Goal: Contribute content

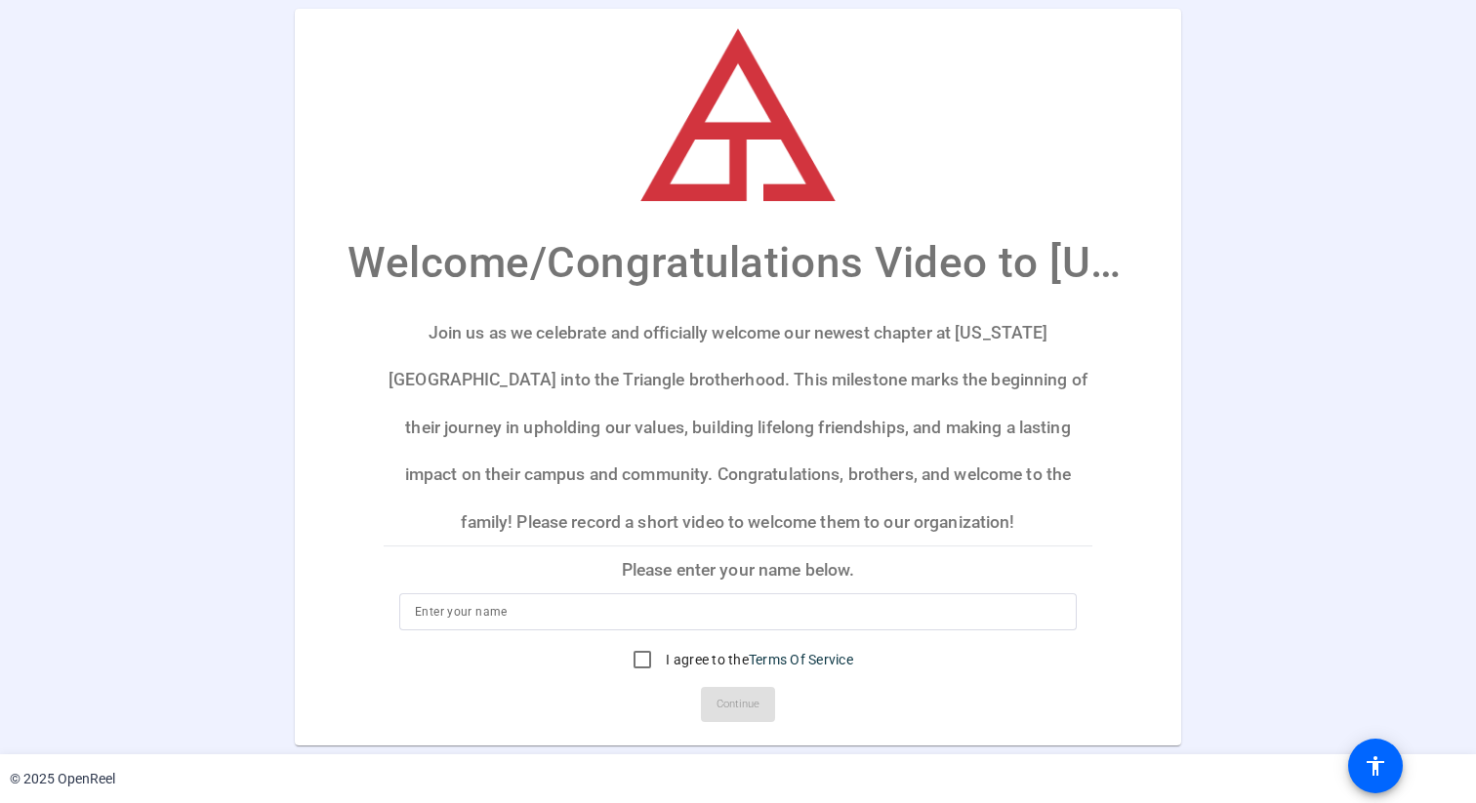
click at [679, 621] on input at bounding box center [738, 611] width 646 height 23
type input "a"
type input "[PERSON_NAME]"
click at [635, 667] on input "I agree to the Terms Of Service" at bounding box center [642, 659] width 39 height 39
checkbox input "true"
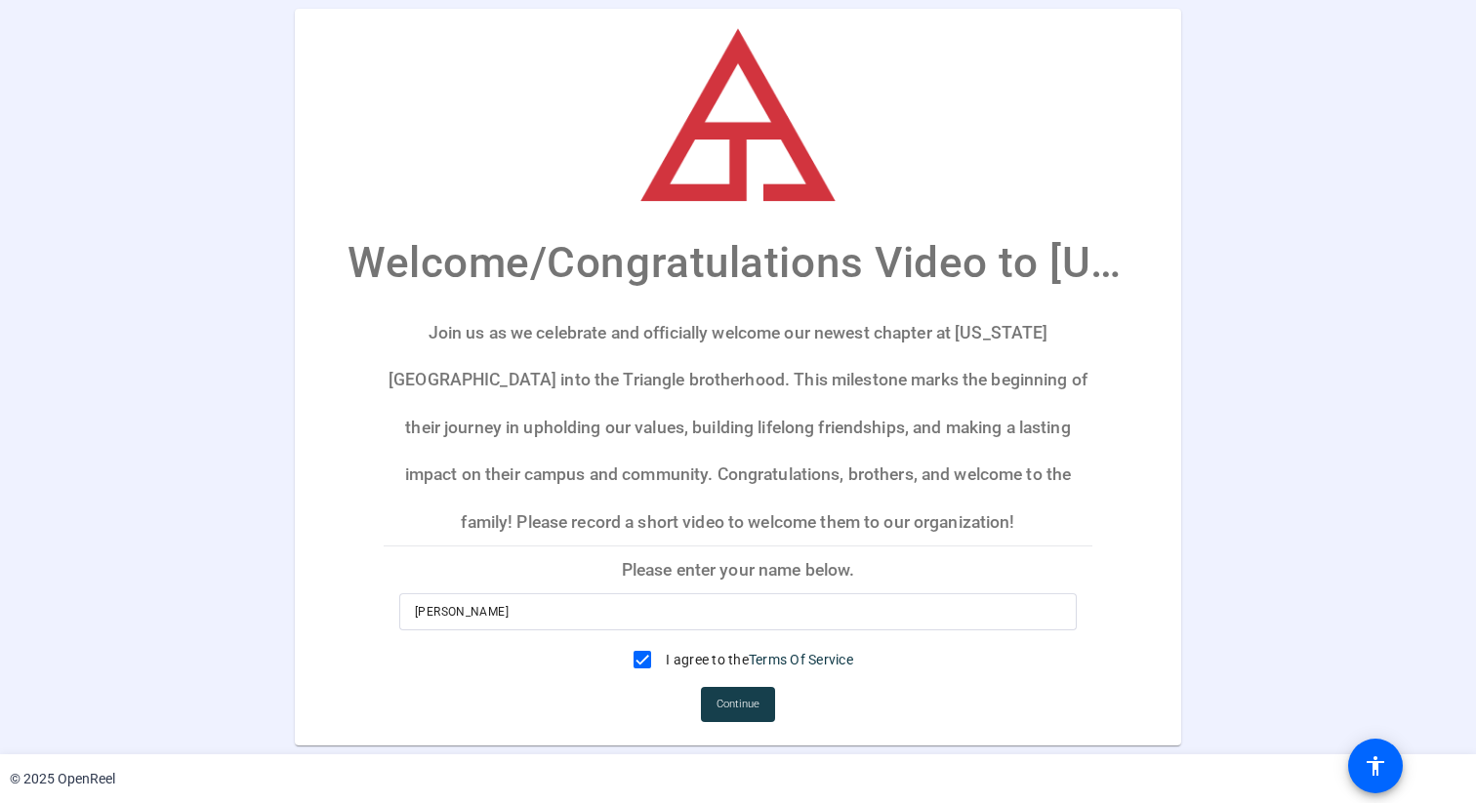
click at [717, 700] on span "Continue" at bounding box center [738, 704] width 43 height 29
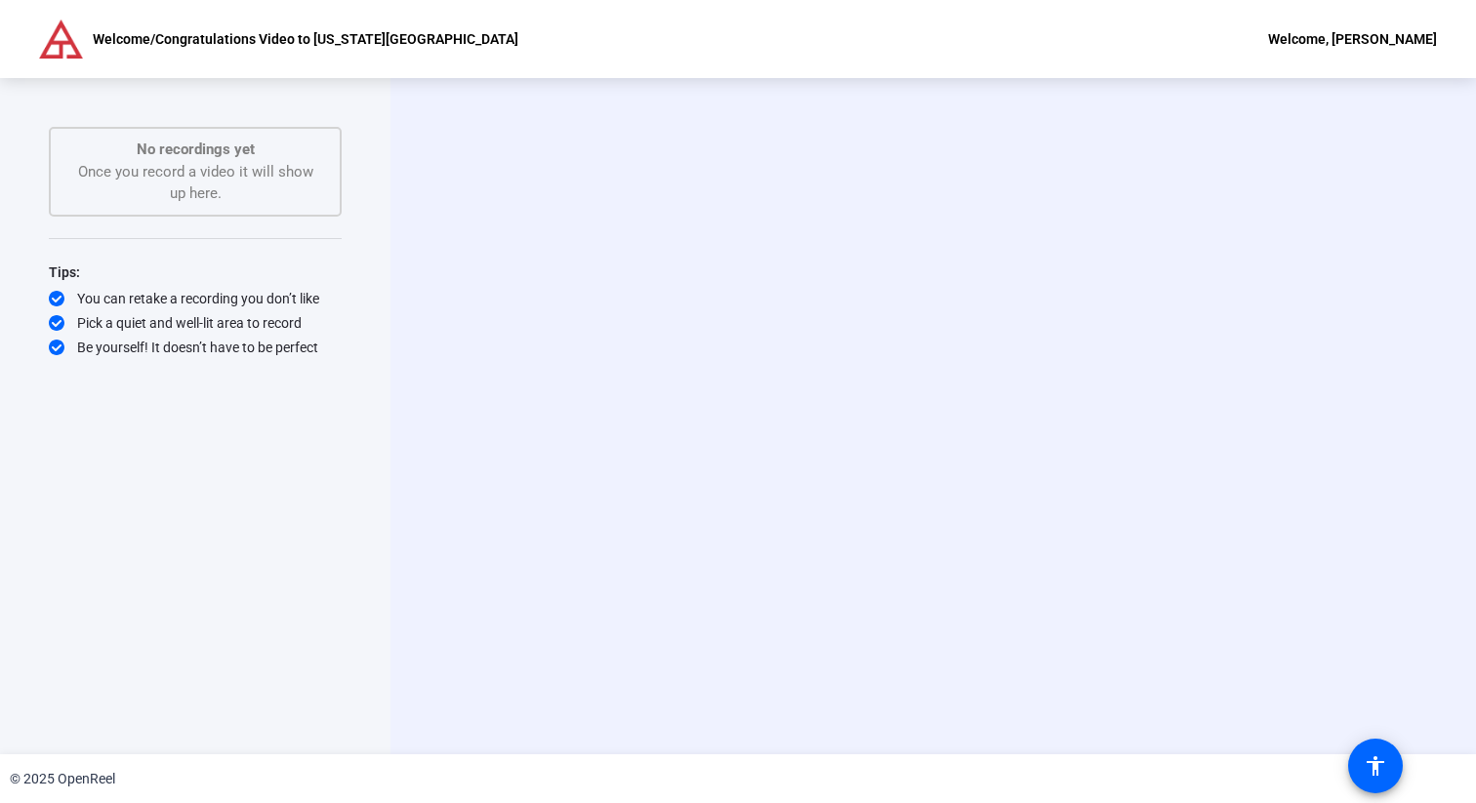
click at [147, 160] on div "No recordings yet Once you record a video it will show up here." at bounding box center [195, 172] width 250 height 66
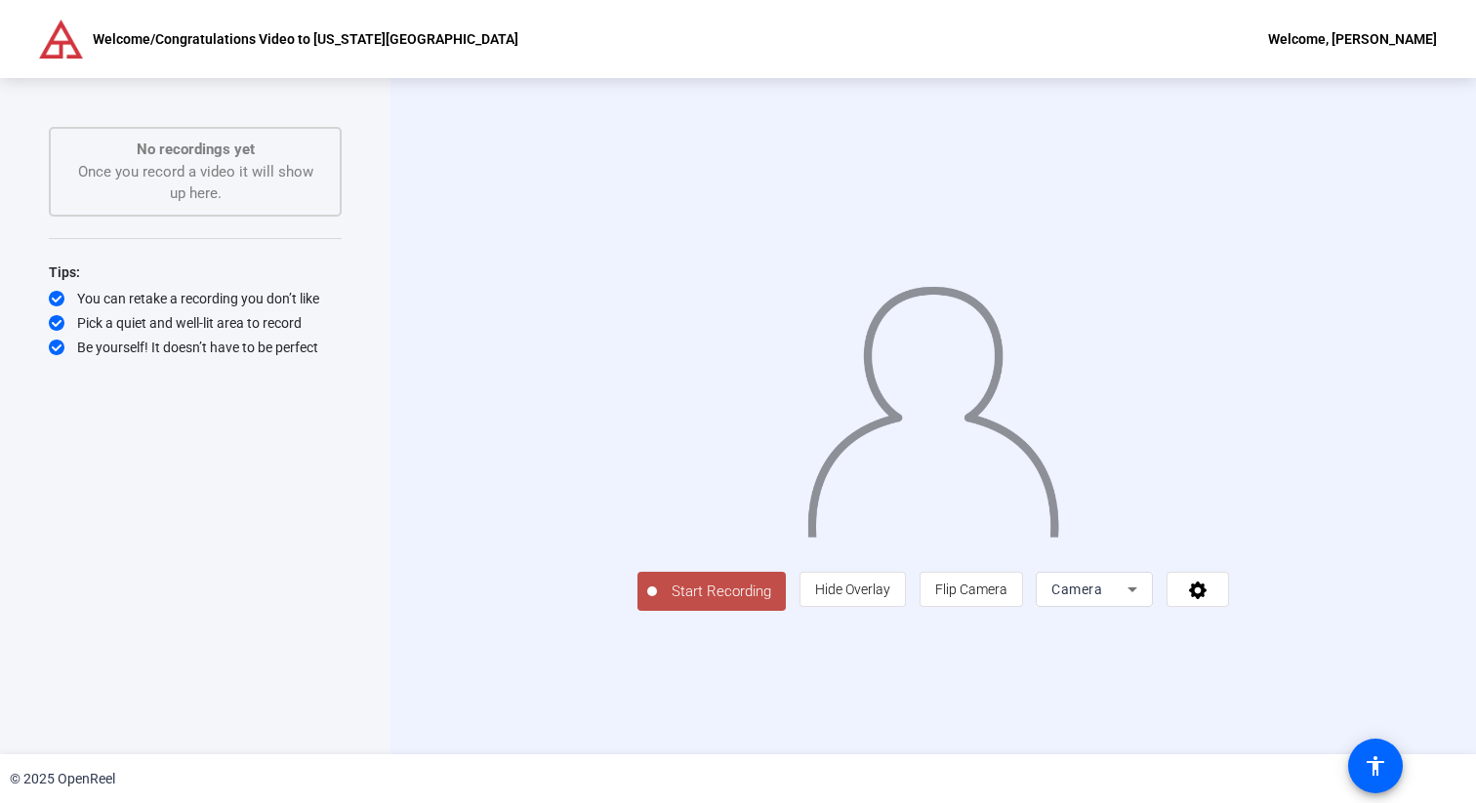
click at [657, 603] on span "Start Recording" at bounding box center [721, 592] width 129 height 22
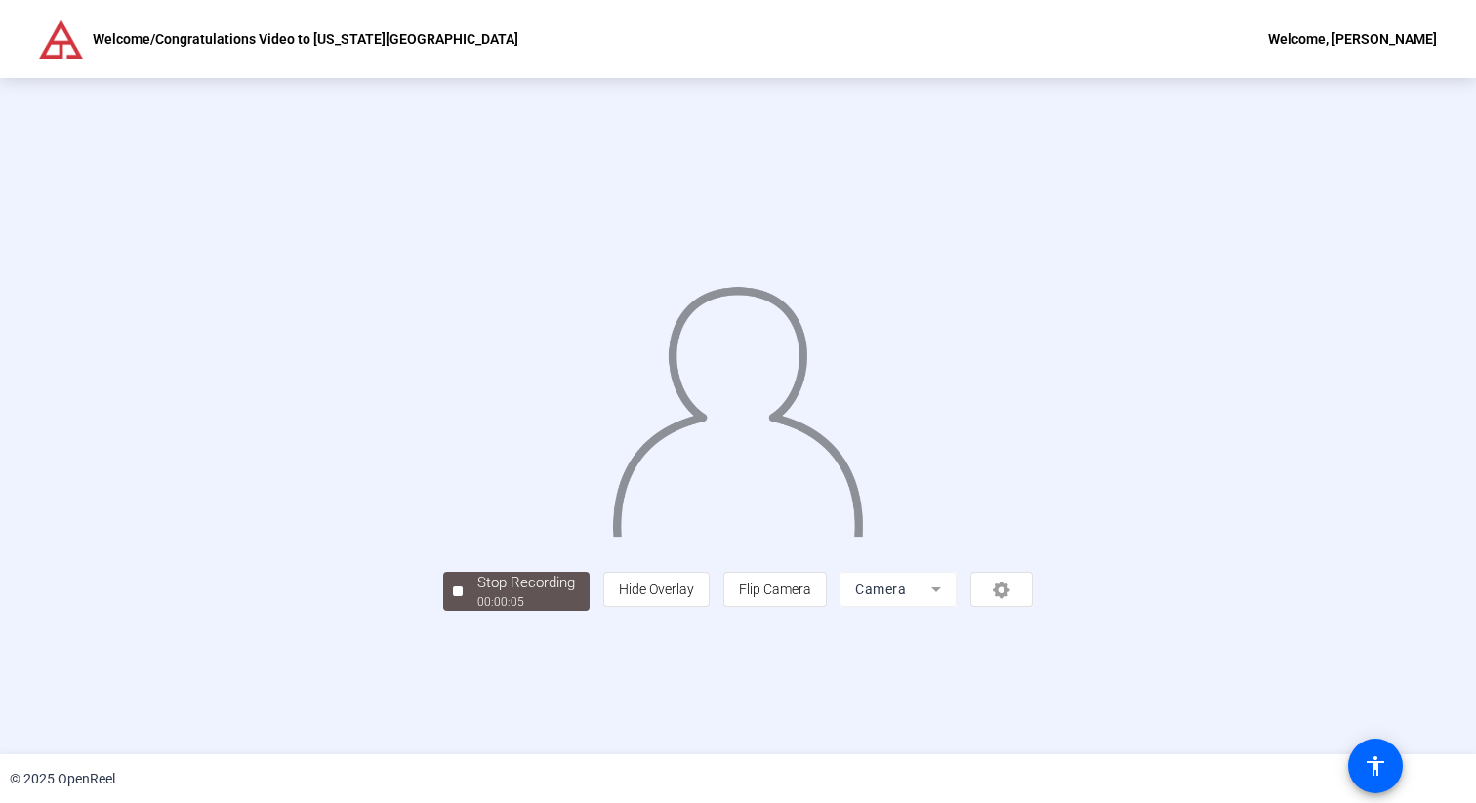
click at [477, 595] on div "Stop Recording" at bounding box center [526, 583] width 98 height 22
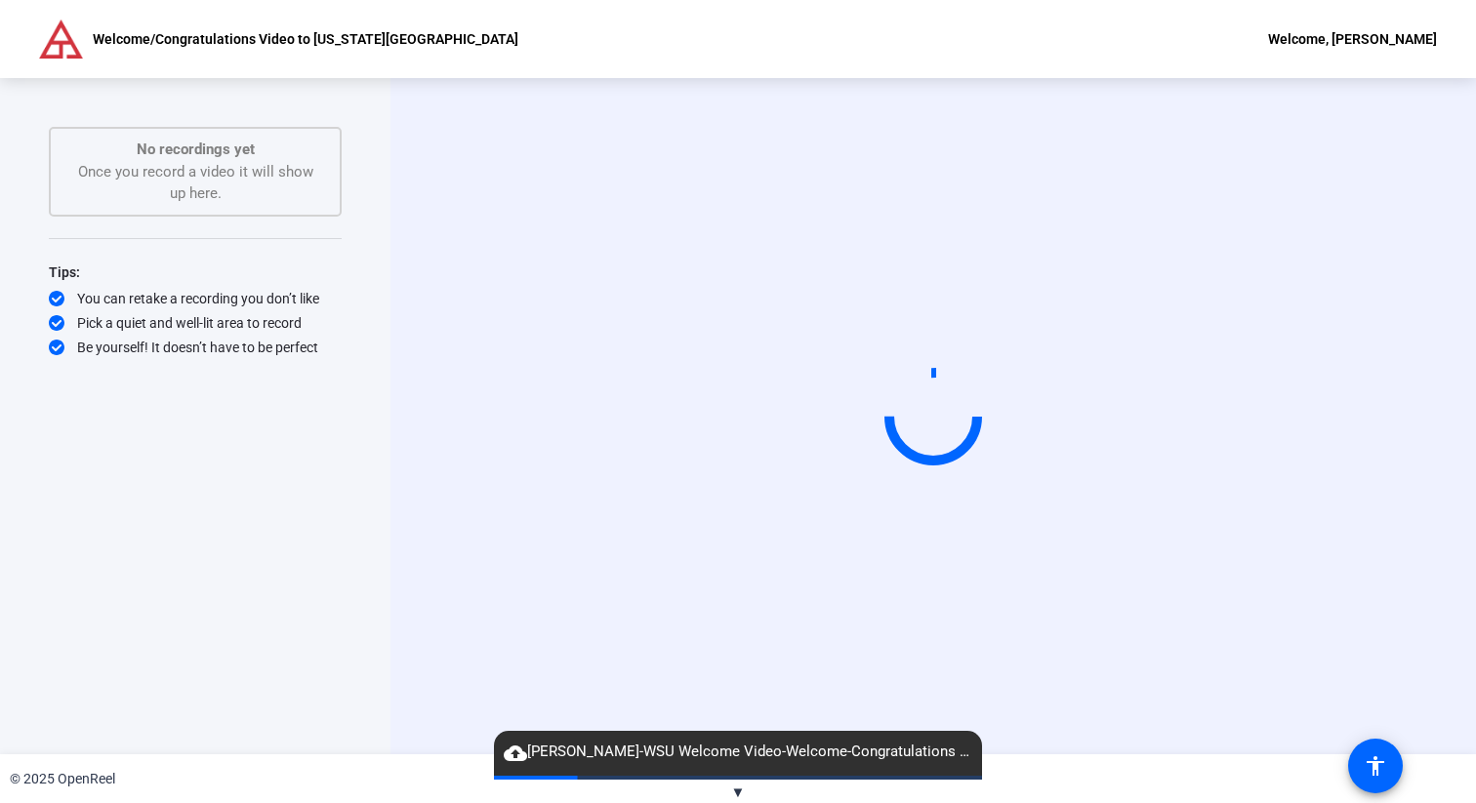
click at [737, 791] on span "▼" at bounding box center [738, 793] width 15 height 18
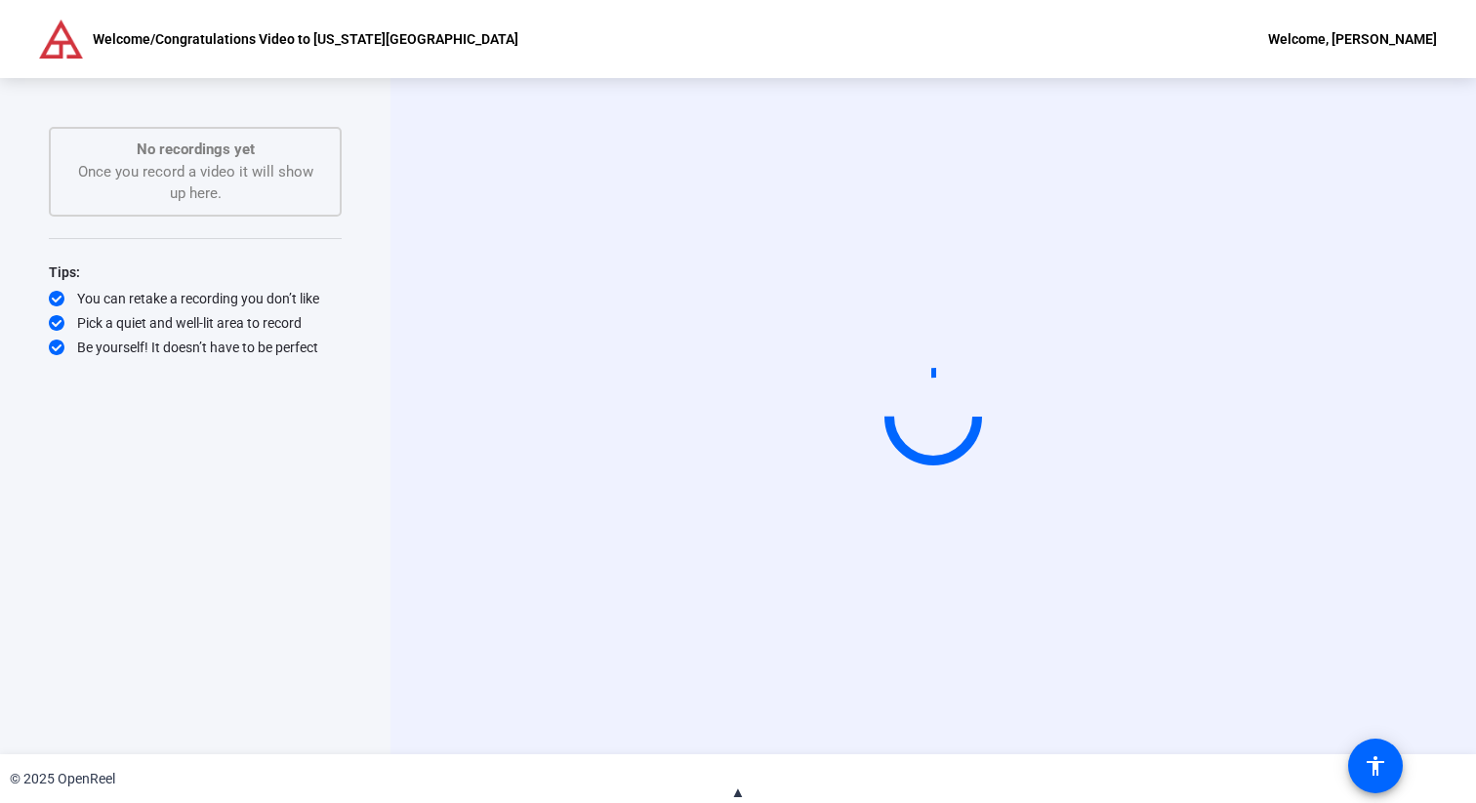
click at [736, 792] on span "▲" at bounding box center [738, 793] width 15 height 18
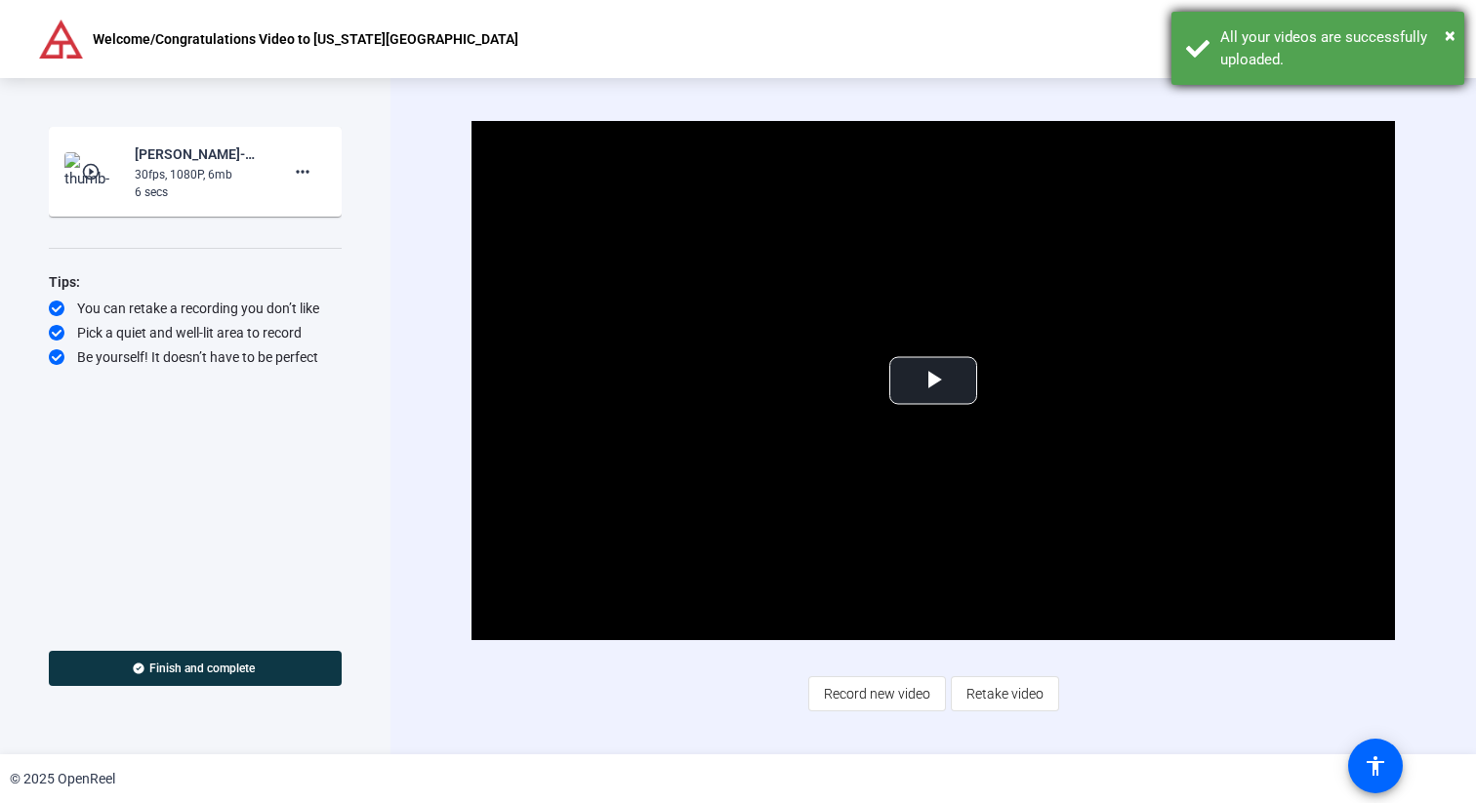
click at [1459, 32] on div "× All your videos are successfully uploaded." at bounding box center [1317, 48] width 293 height 73
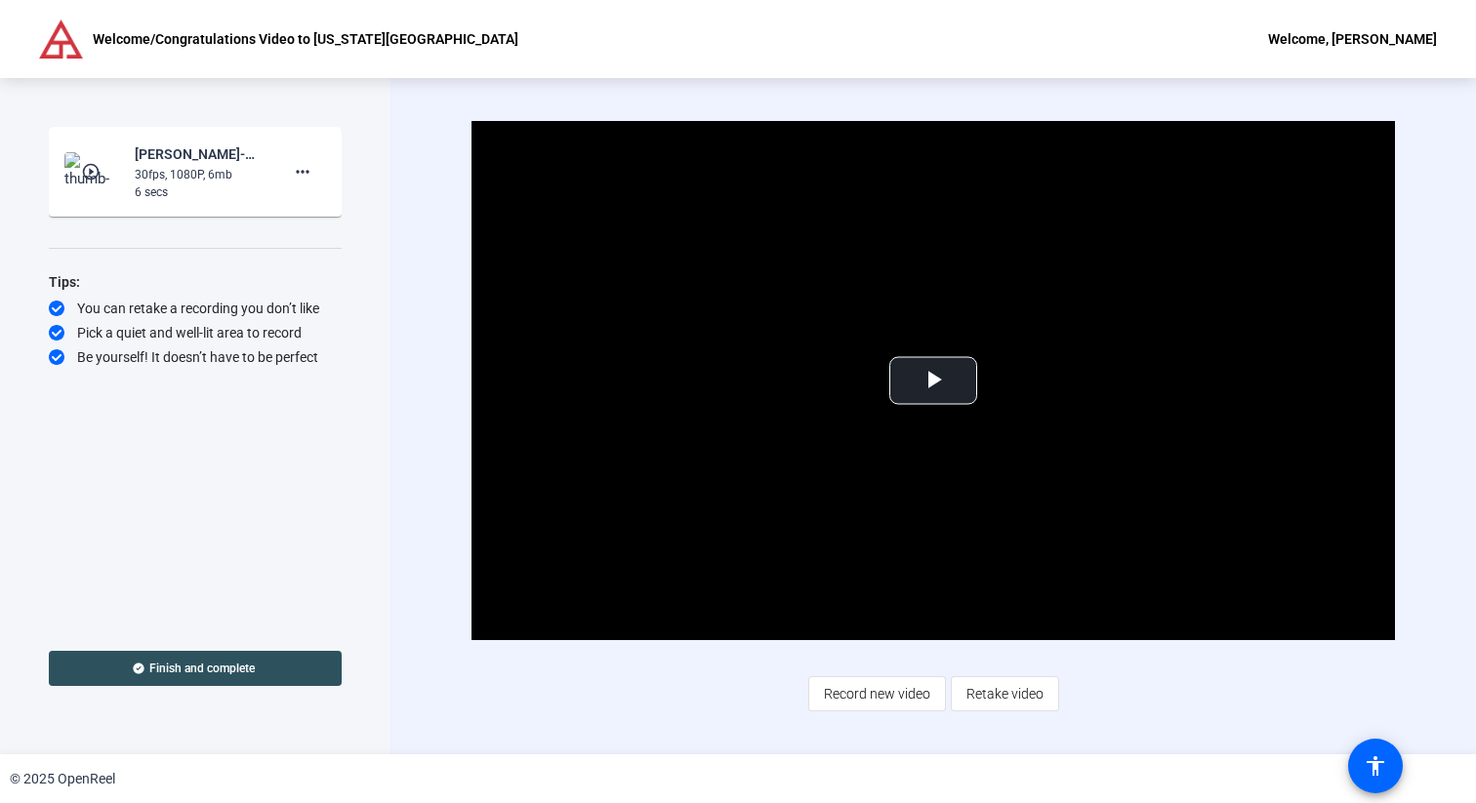
click at [250, 670] on span "Finish and complete" at bounding box center [201, 669] width 105 height 16
